Goal: Task Accomplishment & Management: Manage account settings

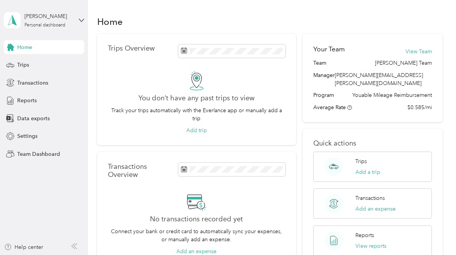
click at [445, 108] on div "Home Trips Overview You don’t have any past trips to view Track your trips auto…" at bounding box center [270, 154] width 364 height 308
click at [85, 18] on aside "[PERSON_NAME] Personal dashboard Home Trips Transactions Reports Data exports S…" at bounding box center [44, 127] width 88 height 255
click at [82, 19] on icon at bounding box center [81, 20] width 5 height 5
click at [40, 60] on div "Team dashboard" at bounding box center [31, 63] width 41 height 8
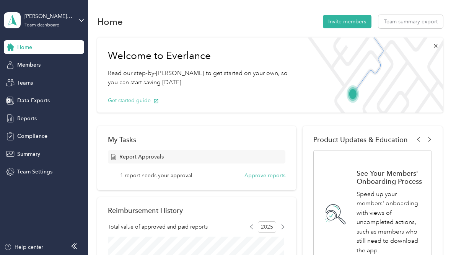
click at [311, 247] on div "Product Updates & Education See Your Members' Onboarding Process Speed up your …" at bounding box center [373, 206] width 140 height 161
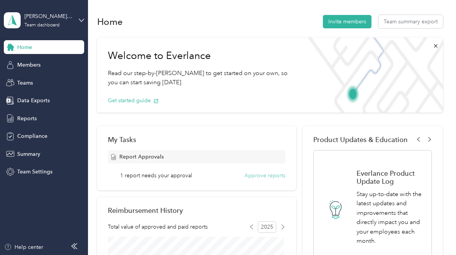
click at [256, 176] on button "Approve reports" at bounding box center [264, 175] width 41 height 8
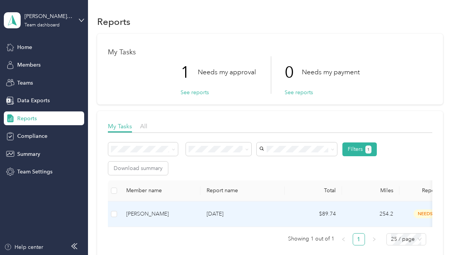
click at [187, 210] on div "[PERSON_NAME]" at bounding box center [160, 214] width 68 height 8
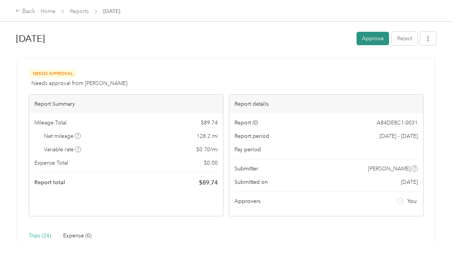
click at [366, 37] on button "Approve" at bounding box center [373, 38] width 33 height 13
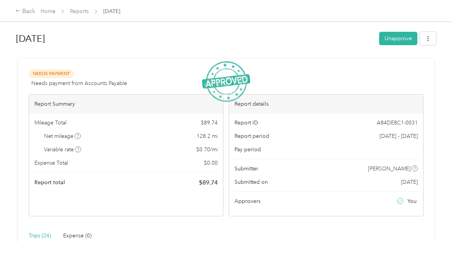
click at [307, 33] on h1 "[DATE]" at bounding box center [195, 38] width 358 height 18
click at [78, 11] on link "Reports" at bounding box center [79, 11] width 19 height 7
